Goal: Transaction & Acquisition: Purchase product/service

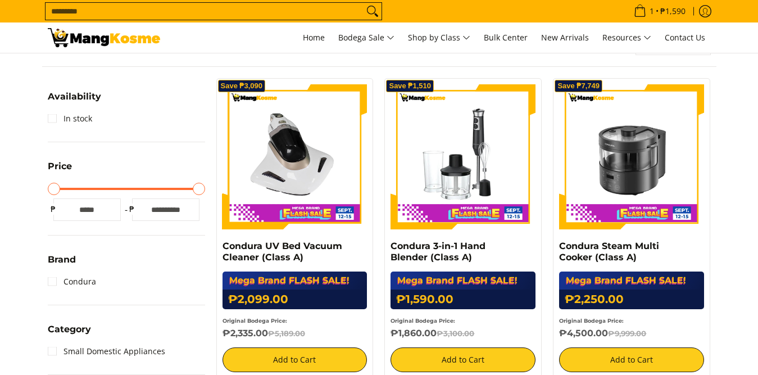
scroll to position [225, 0]
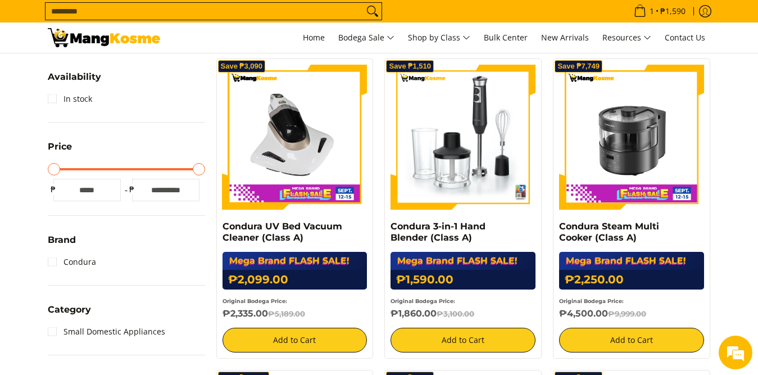
click at [458, 173] on img at bounding box center [463, 137] width 145 height 145
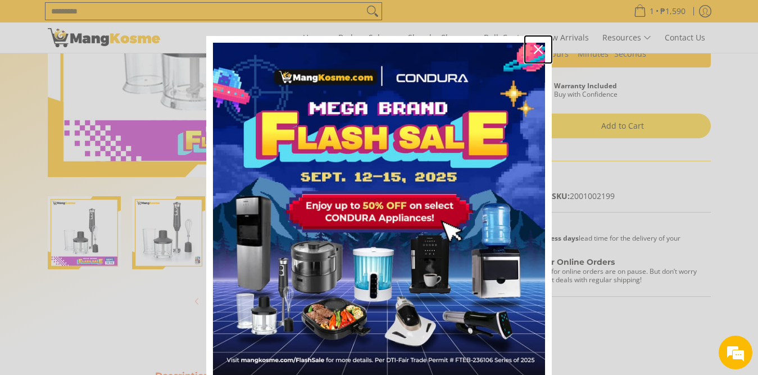
click at [536, 50] on icon "close icon" at bounding box center [538, 49] width 9 height 9
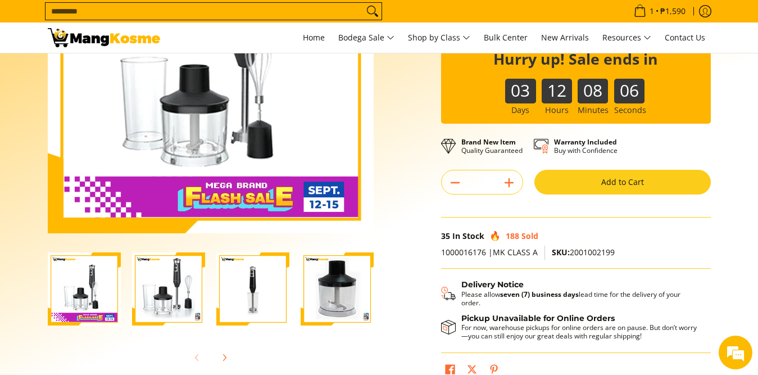
scroll to position [225, 0]
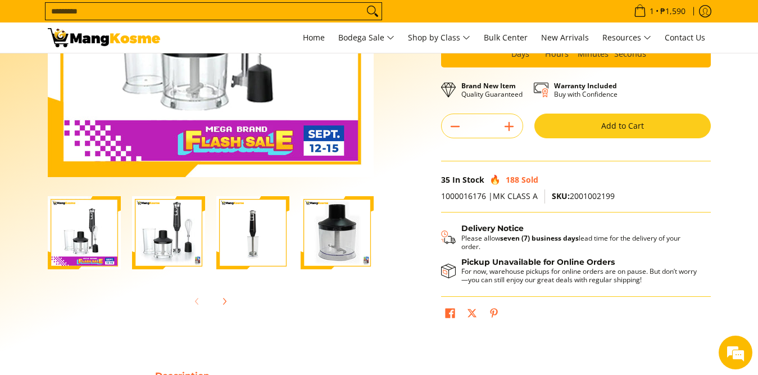
click at [75, 227] on img "Condura 3-in-1 Hand Blender (Class A)-1" at bounding box center [84, 232] width 73 height 73
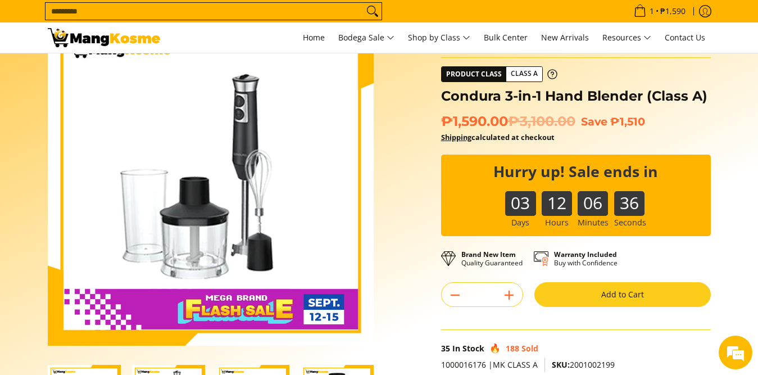
scroll to position [0, 0]
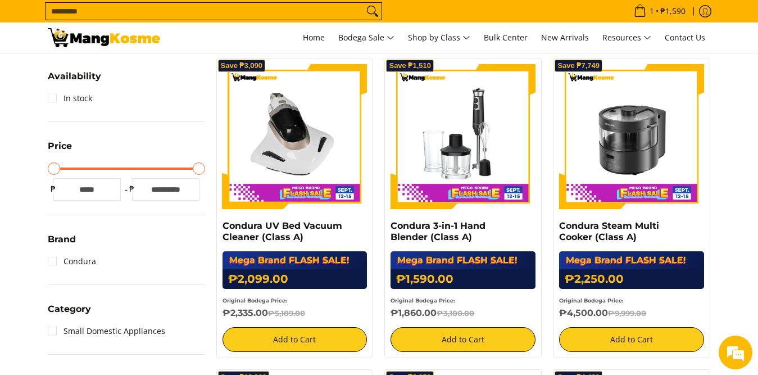
scroll to position [225, 0]
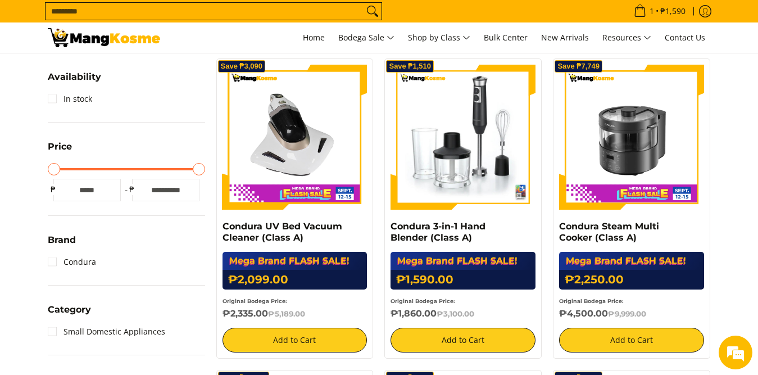
click at [444, 131] on img at bounding box center [463, 137] width 145 height 145
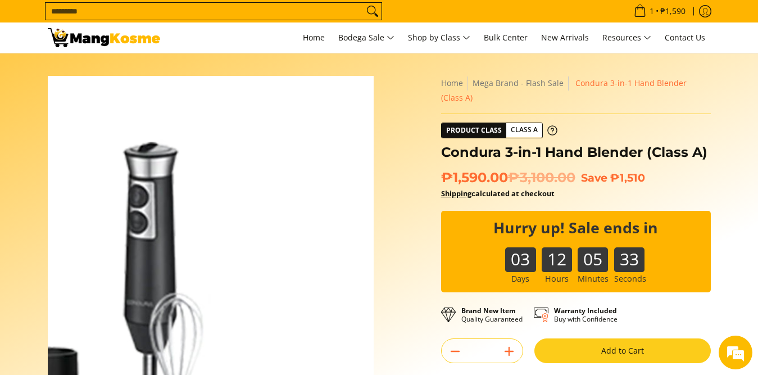
click at [275, 179] on img at bounding box center [211, 239] width 326 height 326
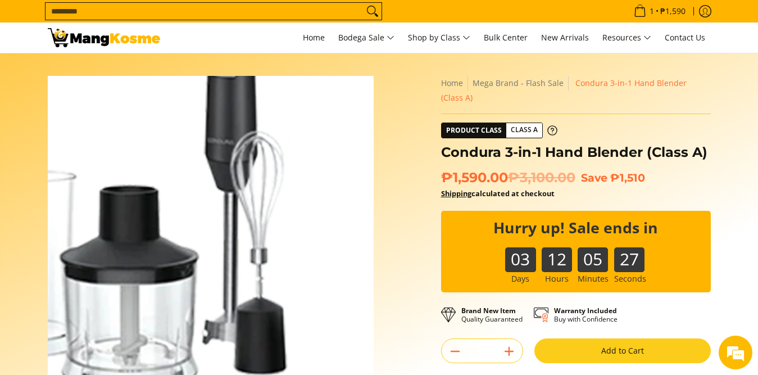
click at [235, 260] on img at bounding box center [211, 239] width 326 height 326
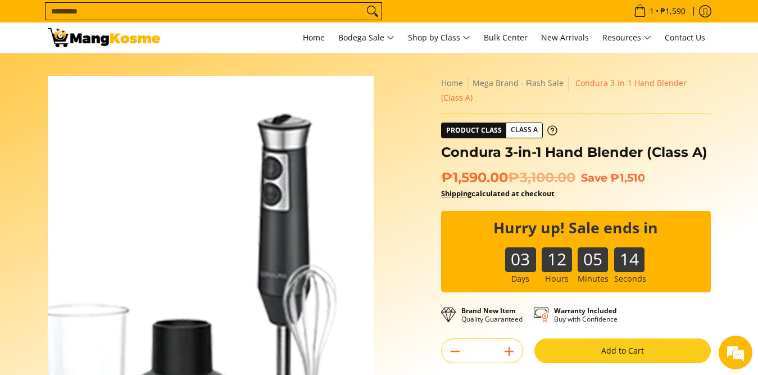
click at [209, 193] on img at bounding box center [211, 239] width 326 height 326
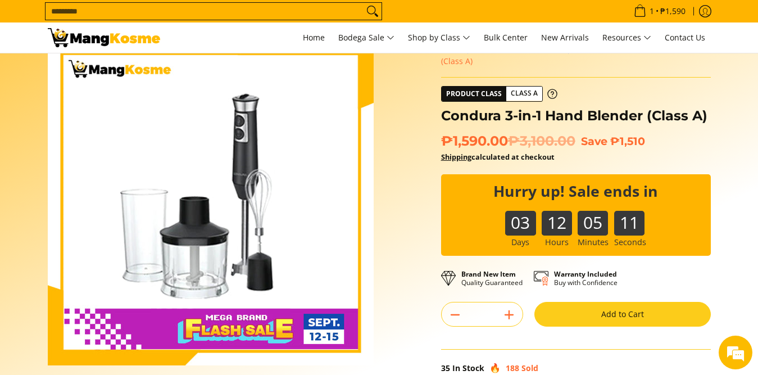
scroll to position [56, 0]
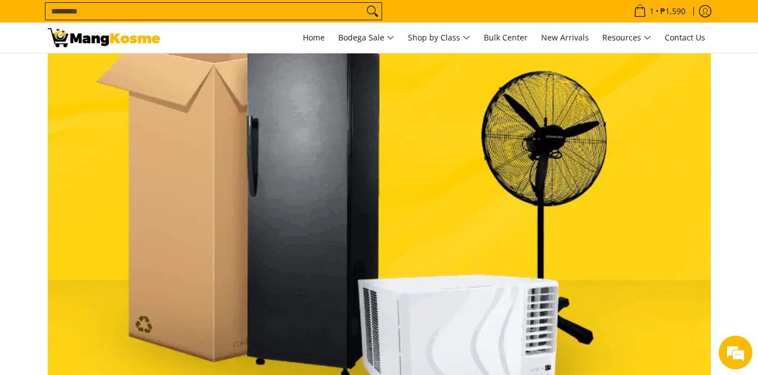
scroll to position [225, 0]
